Goal: Transaction & Acquisition: Purchase product/service

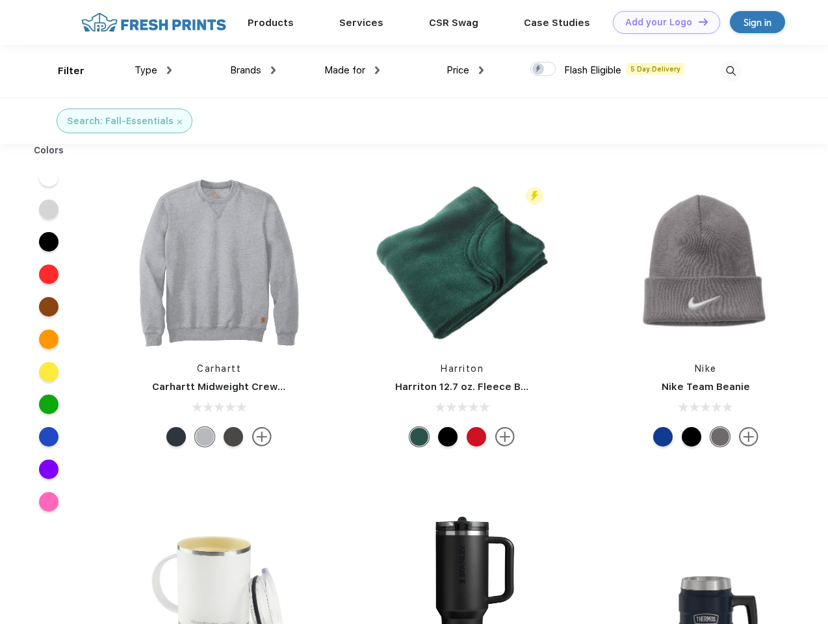
scroll to position [1, 0]
click at [662, 22] on link "Add your Logo Design Tool" at bounding box center [666, 22] width 107 height 23
click at [0, 0] on div "Design Tool" at bounding box center [0, 0] width 0 height 0
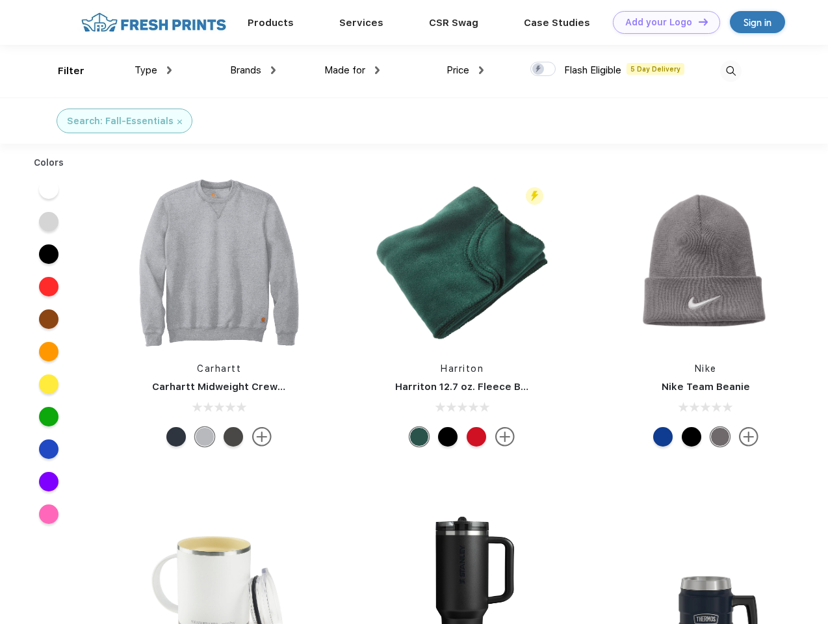
click at [697, 21] on link "Add your Logo Design Tool" at bounding box center [666, 22] width 107 height 23
click at [62, 71] on div "Filter" at bounding box center [71, 71] width 27 height 15
click at [153, 70] on span "Type" at bounding box center [146, 70] width 23 height 12
click at [253, 70] on span "Brands" at bounding box center [245, 70] width 31 height 12
click at [352, 70] on span "Made for" at bounding box center [344, 70] width 41 height 12
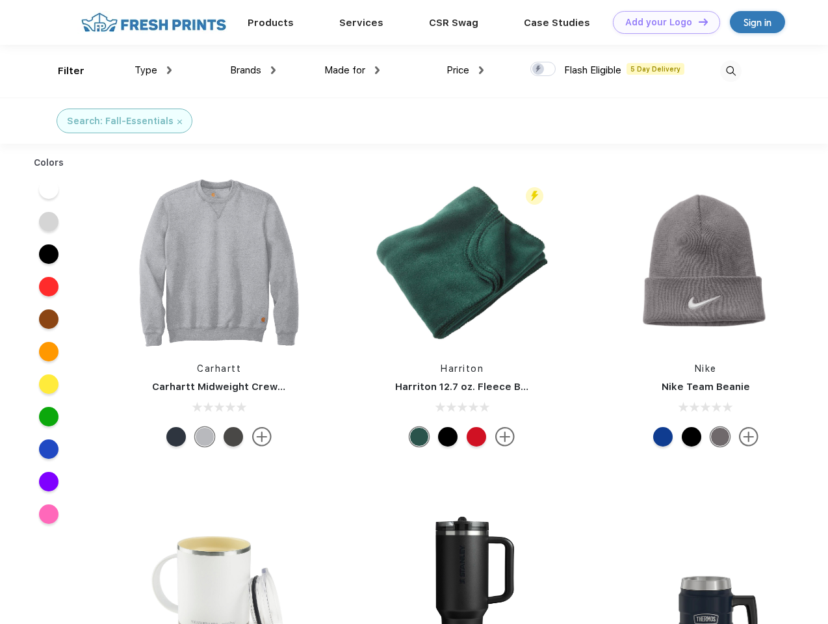
click at [465, 70] on span "Price" at bounding box center [457, 70] width 23 height 12
click at [543, 70] on div at bounding box center [542, 69] width 25 height 14
click at [539, 70] on input "checkbox" at bounding box center [534, 65] width 8 height 8
click at [730, 71] on img at bounding box center [730, 70] width 21 height 21
